Goal: Find specific page/section: Find specific page/section

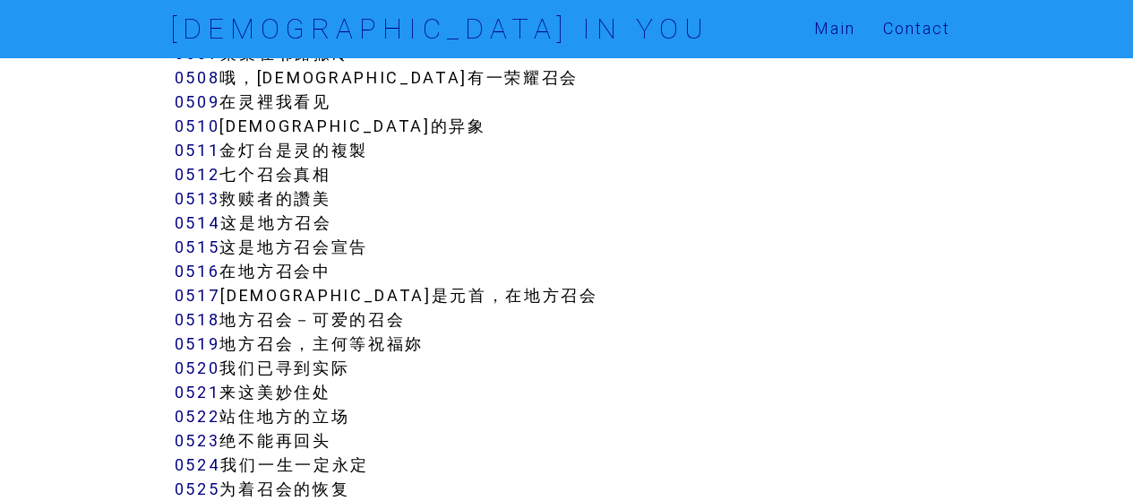
scroll to position [5107, 0]
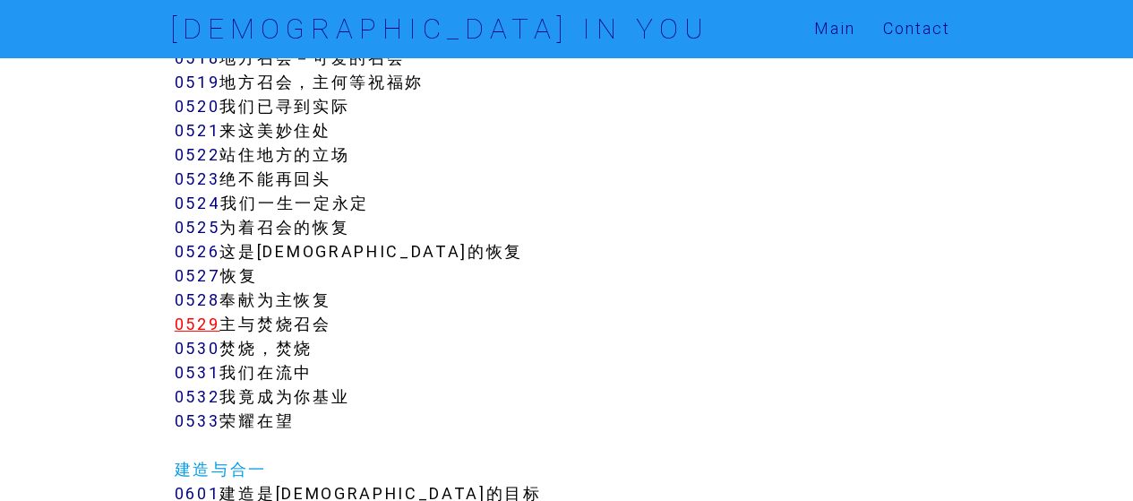
click at [211, 321] on link "0529" at bounding box center [198, 324] width 46 height 21
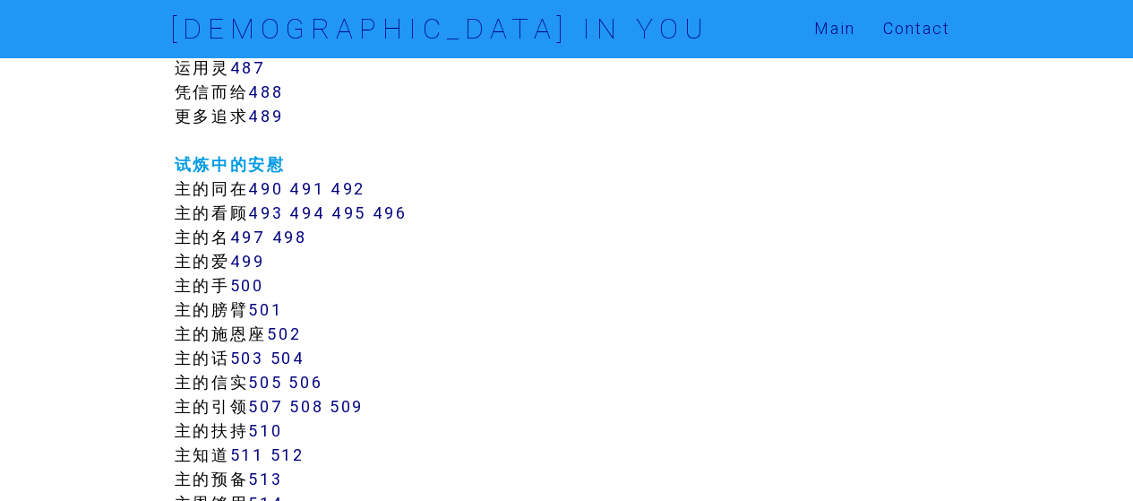
scroll to position [5559, 0]
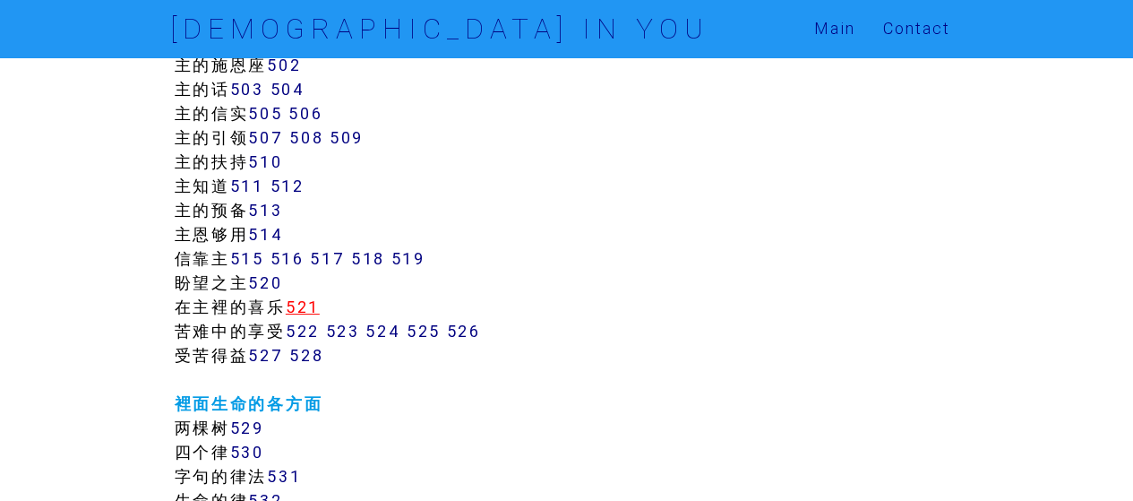
click at [303, 309] on link "521" at bounding box center [303, 307] width 34 height 21
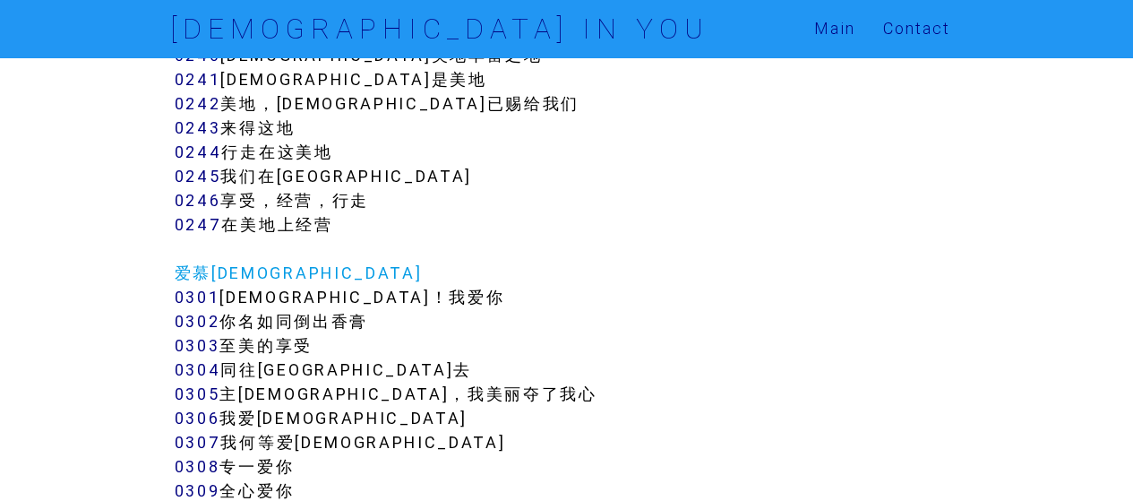
scroll to position [3225, 0]
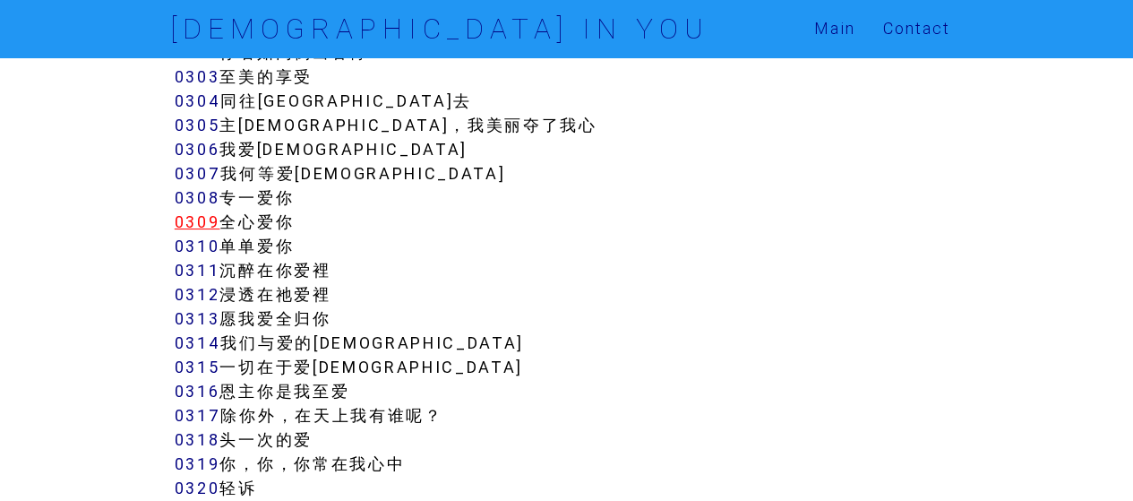
click at [202, 219] on link "0309" at bounding box center [198, 221] width 46 height 21
click at [206, 221] on link "0309" at bounding box center [198, 221] width 46 height 21
click at [202, 215] on link "0309" at bounding box center [198, 221] width 46 height 21
click at [195, 250] on link "0310" at bounding box center [198, 246] width 46 height 21
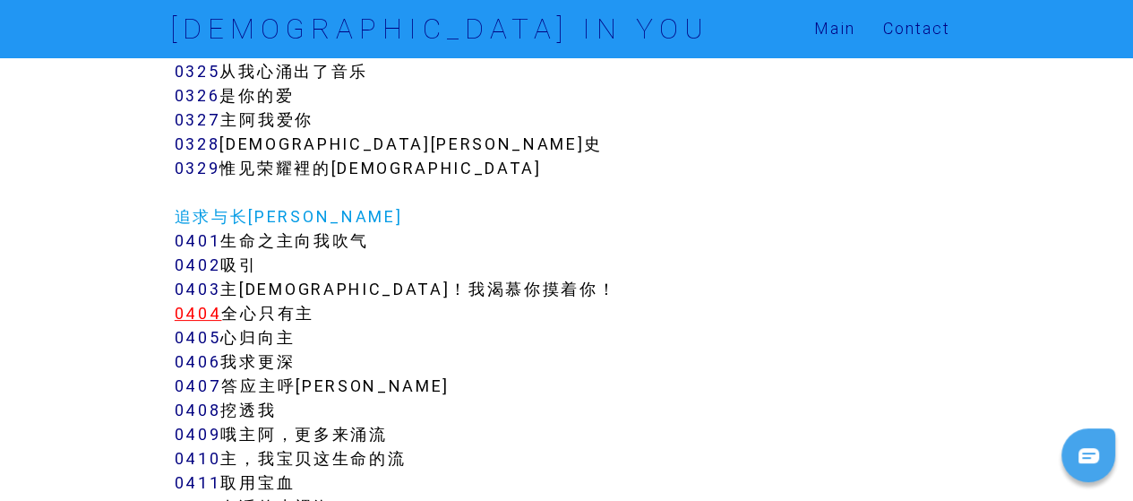
scroll to position [3494, 0]
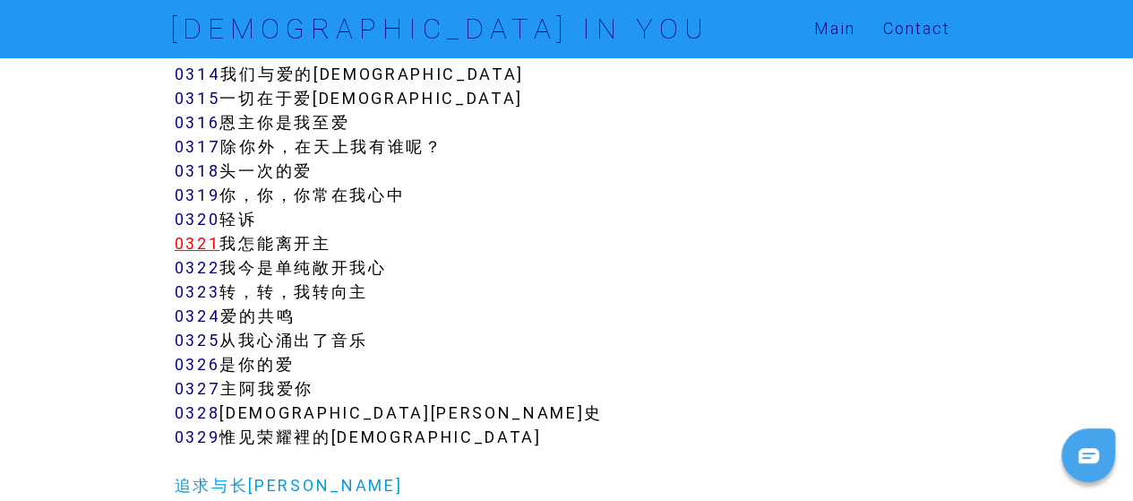
click at [206, 244] on link "0321" at bounding box center [198, 243] width 46 height 21
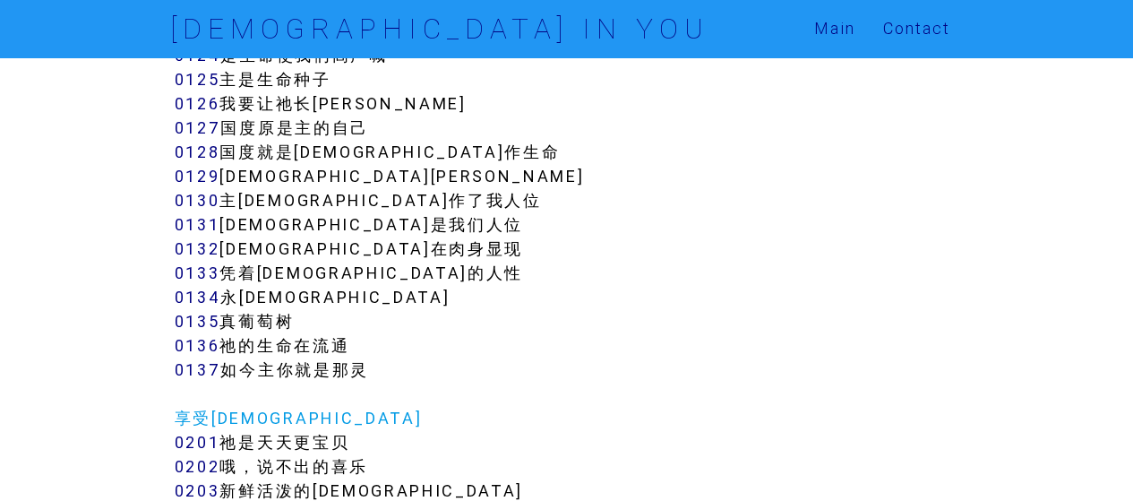
scroll to position [1613, 0]
